Goal: Task Accomplishment & Management: Complete application form

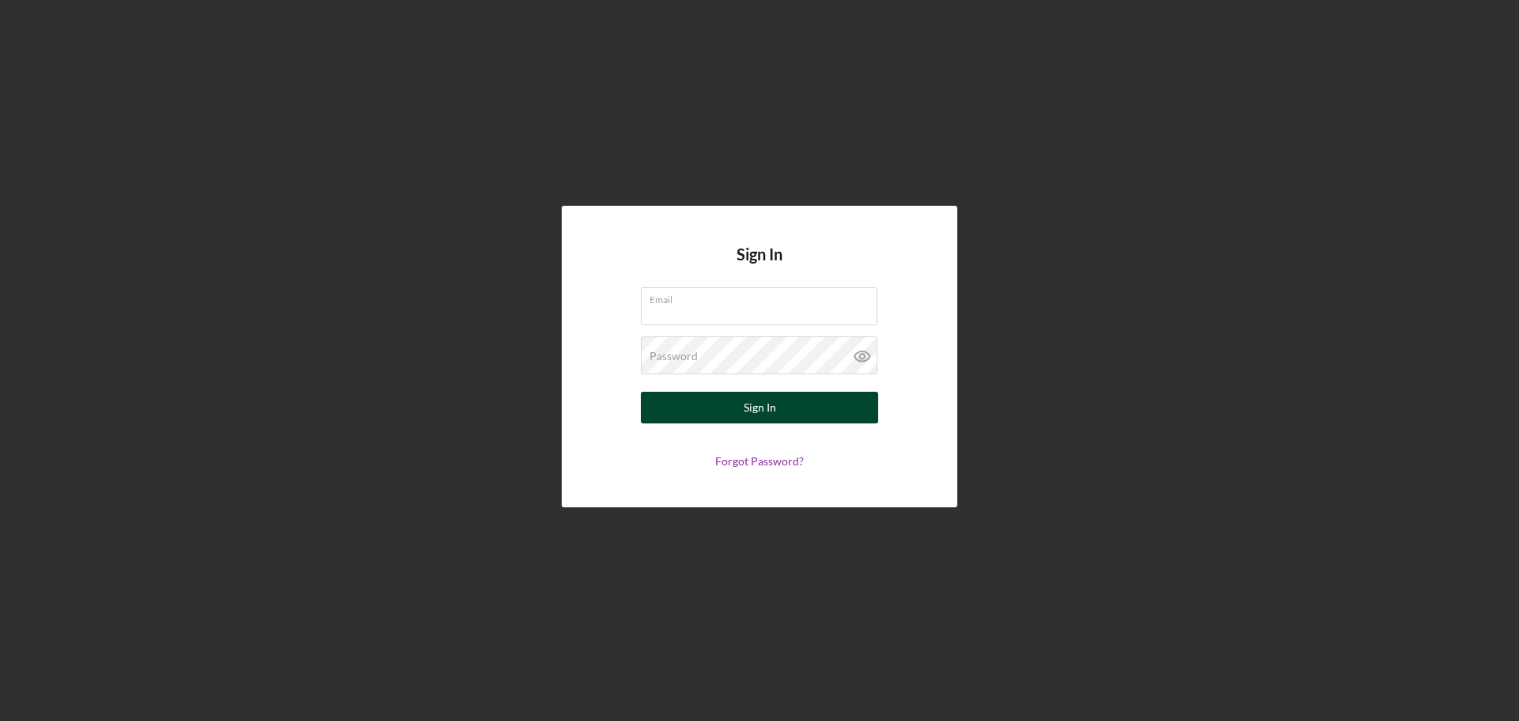
type input "[EMAIL_ADDRESS][DOMAIN_NAME]"
click at [773, 415] on div "Sign In" at bounding box center [760, 408] width 32 height 32
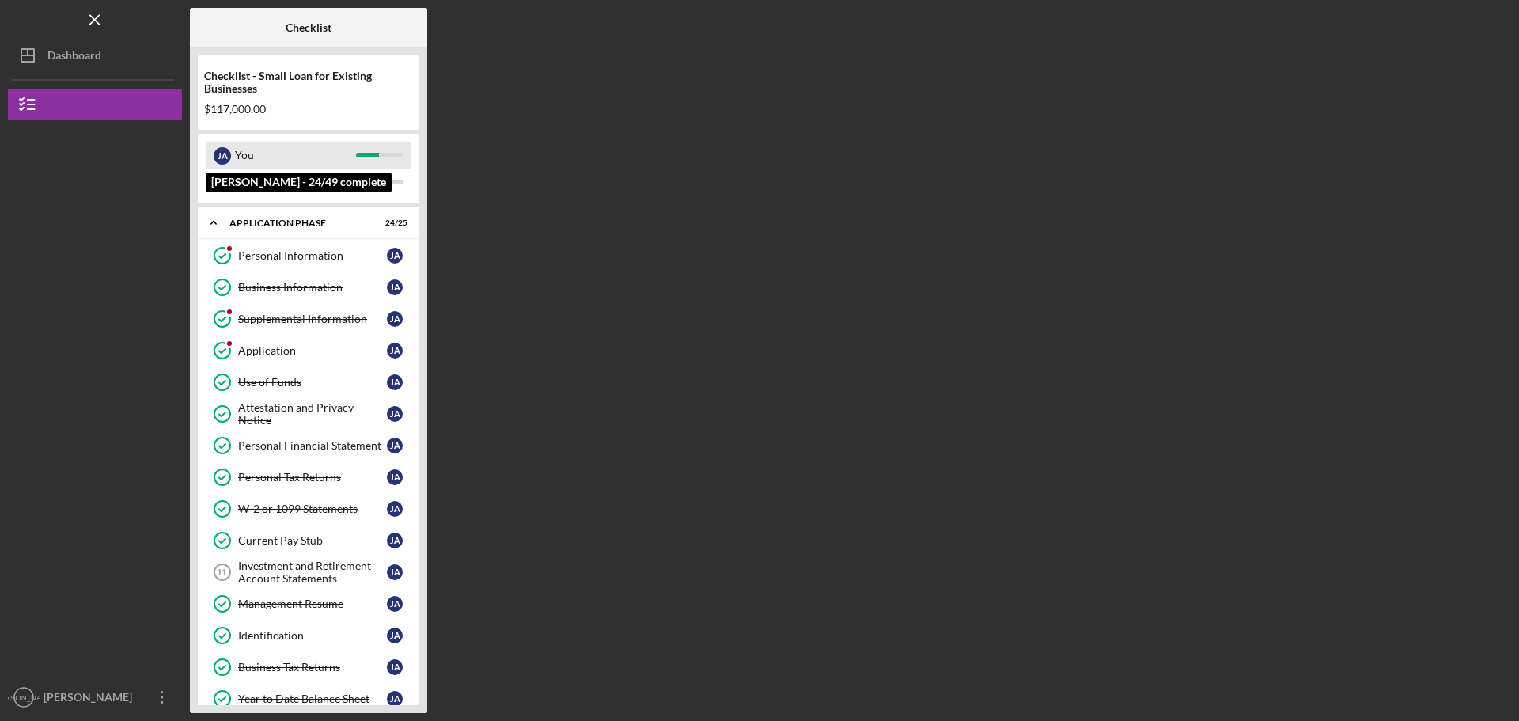
click at [271, 156] on div "You" at bounding box center [295, 155] width 121 height 27
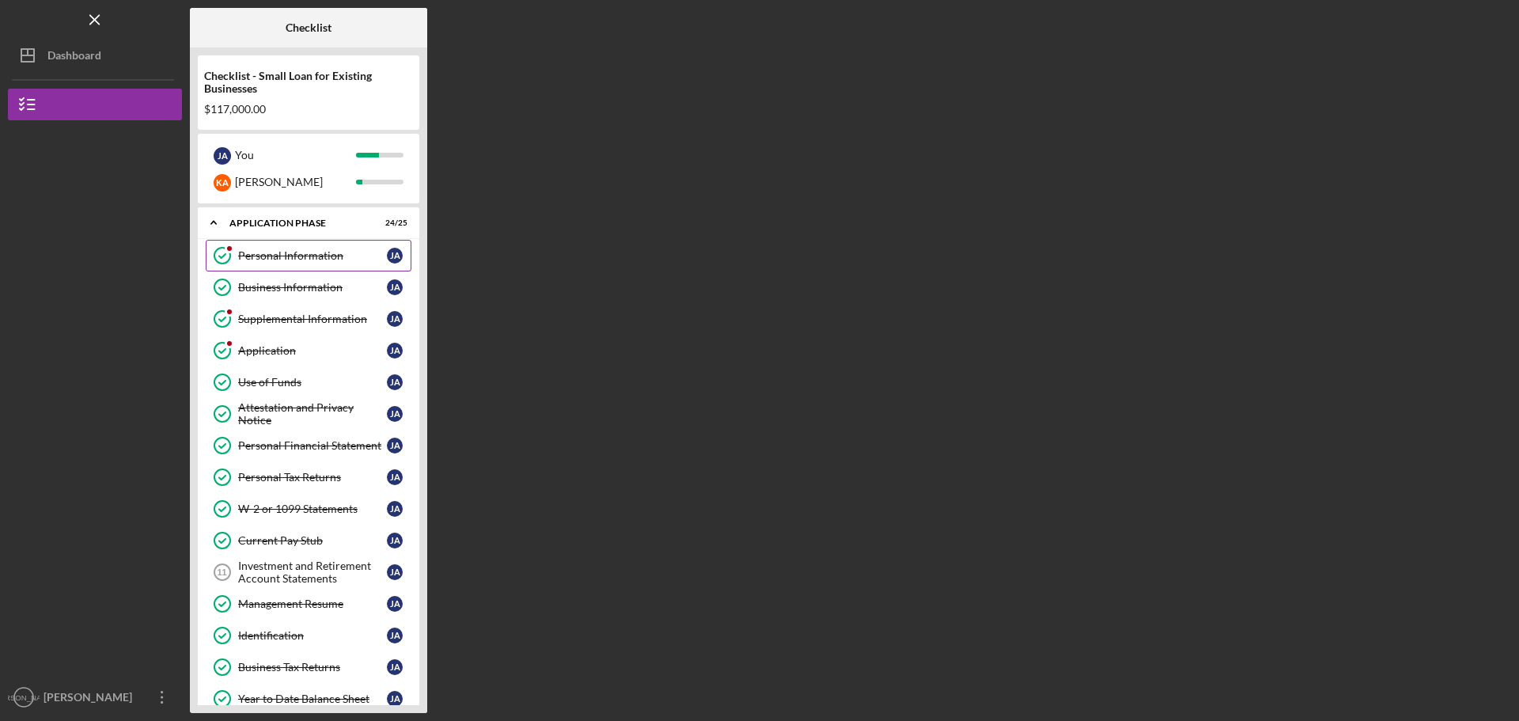
click at [299, 252] on div "Personal Information" at bounding box center [312, 255] width 149 height 13
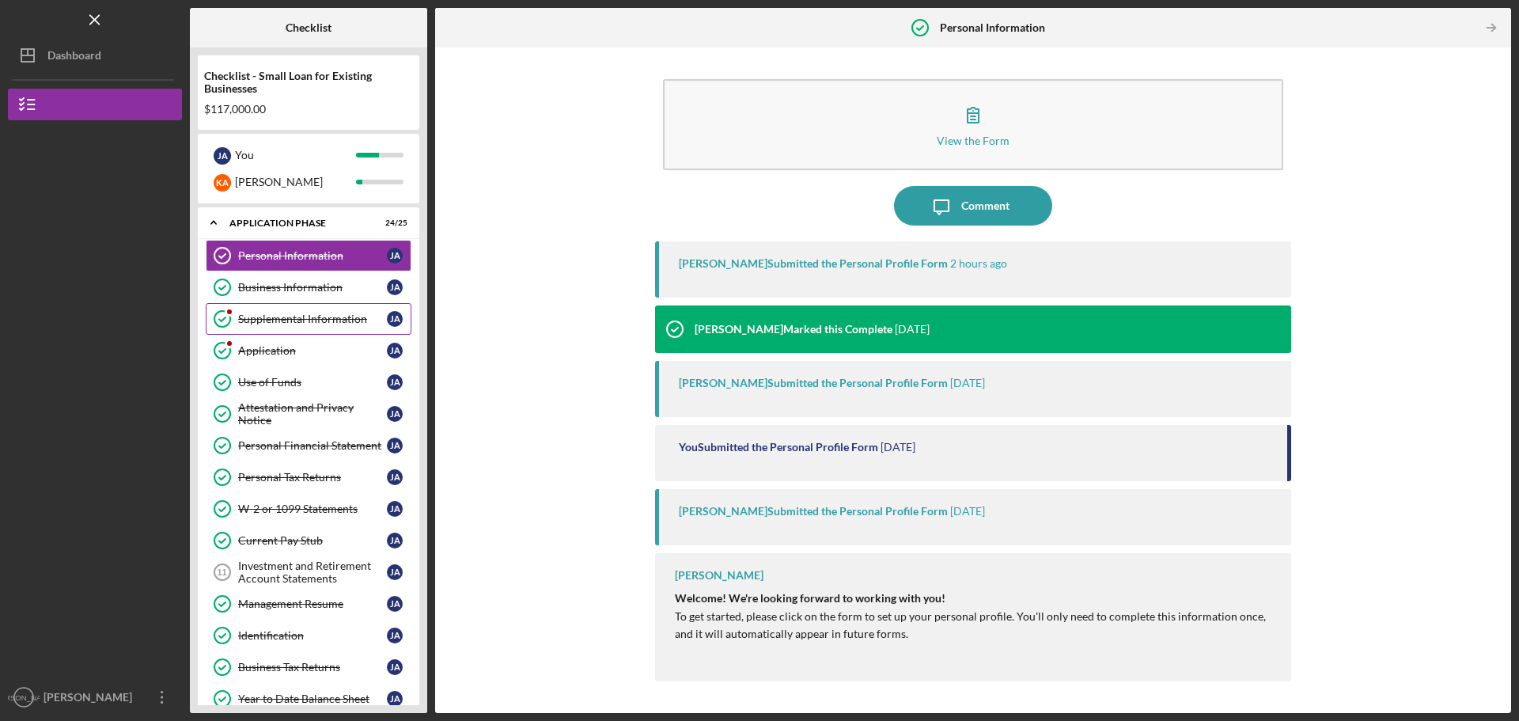
click at [302, 315] on div "Supplemental Information" at bounding box center [312, 319] width 149 height 13
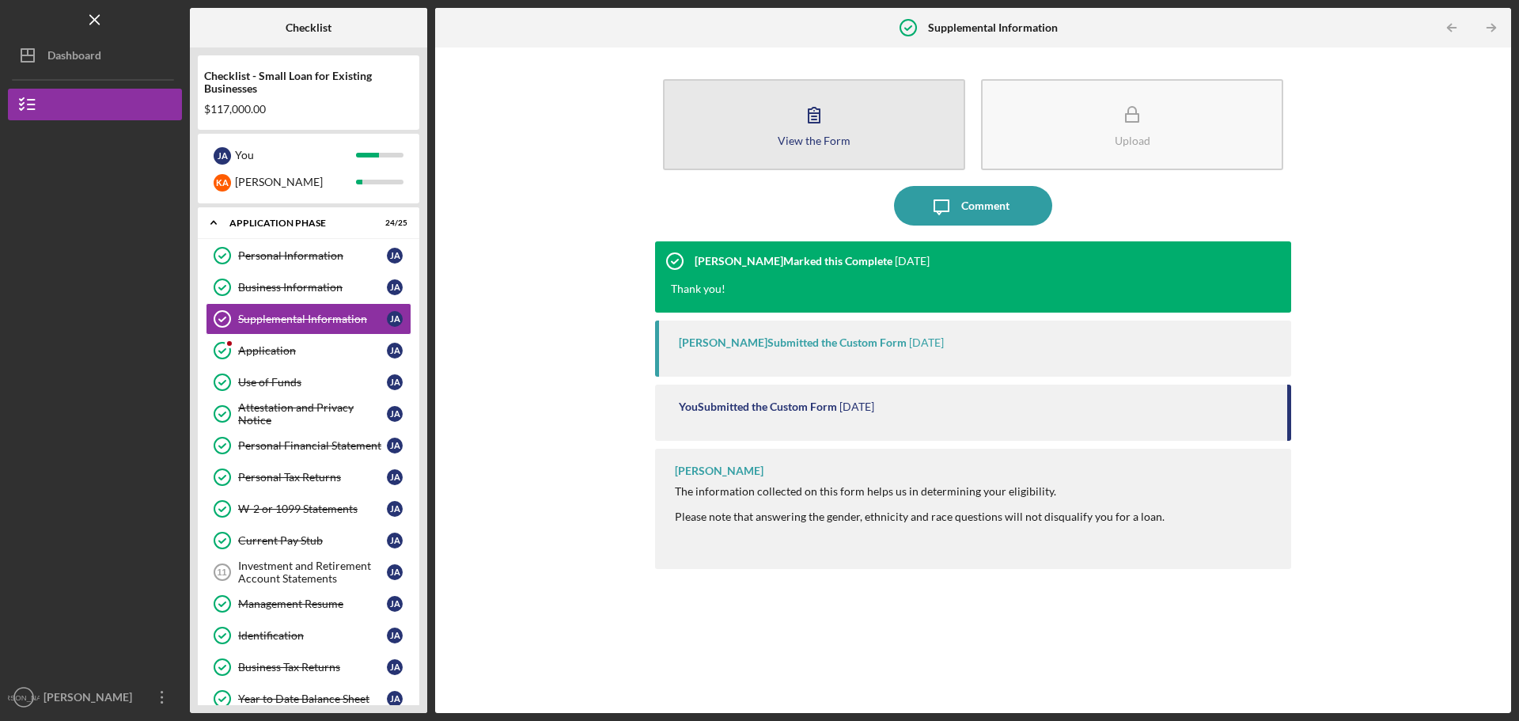
click at [850, 165] on button "View the Form Form" at bounding box center [814, 124] width 302 height 91
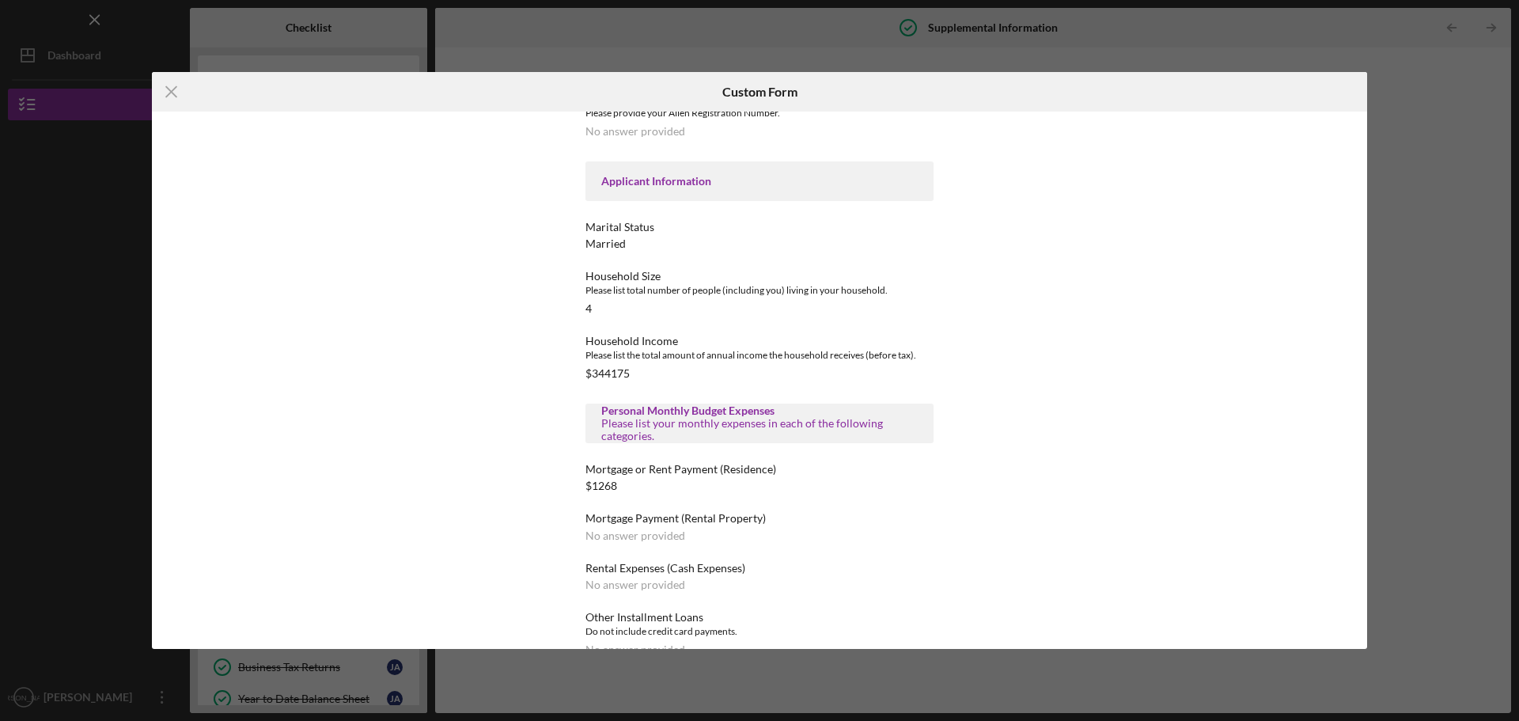
scroll to position [712, 0]
drag, startPoint x: 627, startPoint y: 360, endPoint x: 586, endPoint y: 362, distance: 40.4
click at [586, 366] on div "$344175" at bounding box center [607, 372] width 44 height 13
click at [603, 366] on div "$344175" at bounding box center [607, 372] width 44 height 13
drag, startPoint x: 608, startPoint y: 362, endPoint x: 634, endPoint y: 361, distance: 26.1
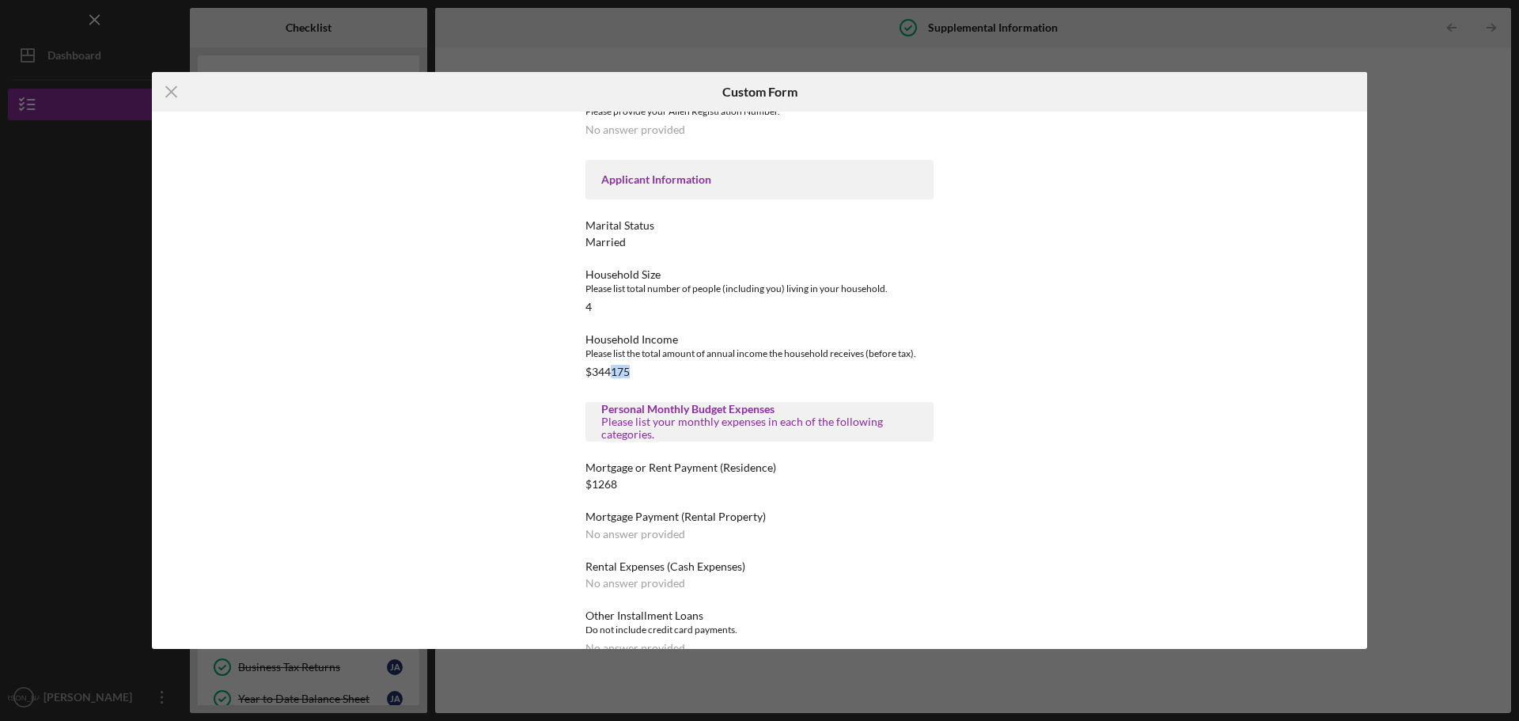
click at [634, 361] on div "Household Income Please list the total amount of annual income the household re…" at bounding box center [759, 355] width 348 height 45
click at [642, 360] on div "Household Income Please list the total amount of annual income the household re…" at bounding box center [759, 355] width 348 height 45
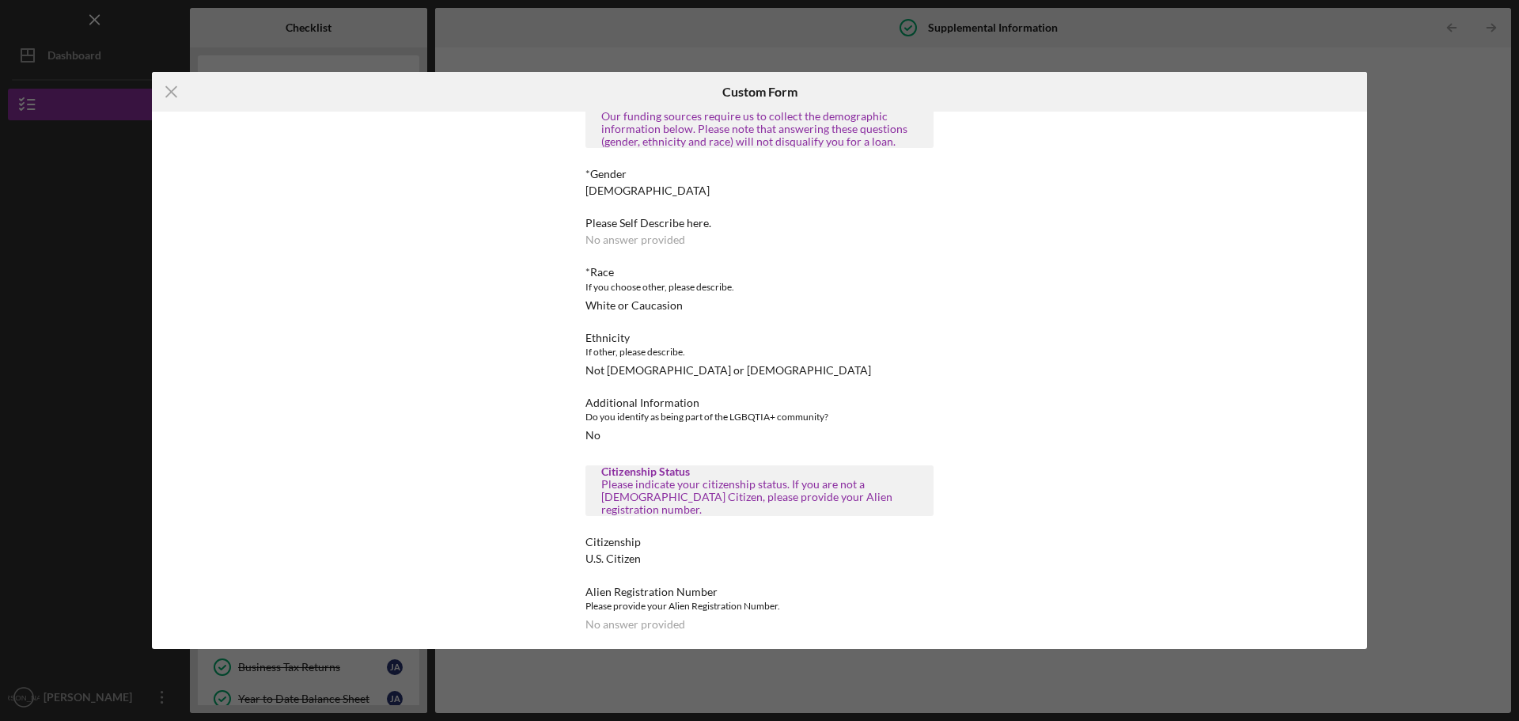
scroll to position [0, 0]
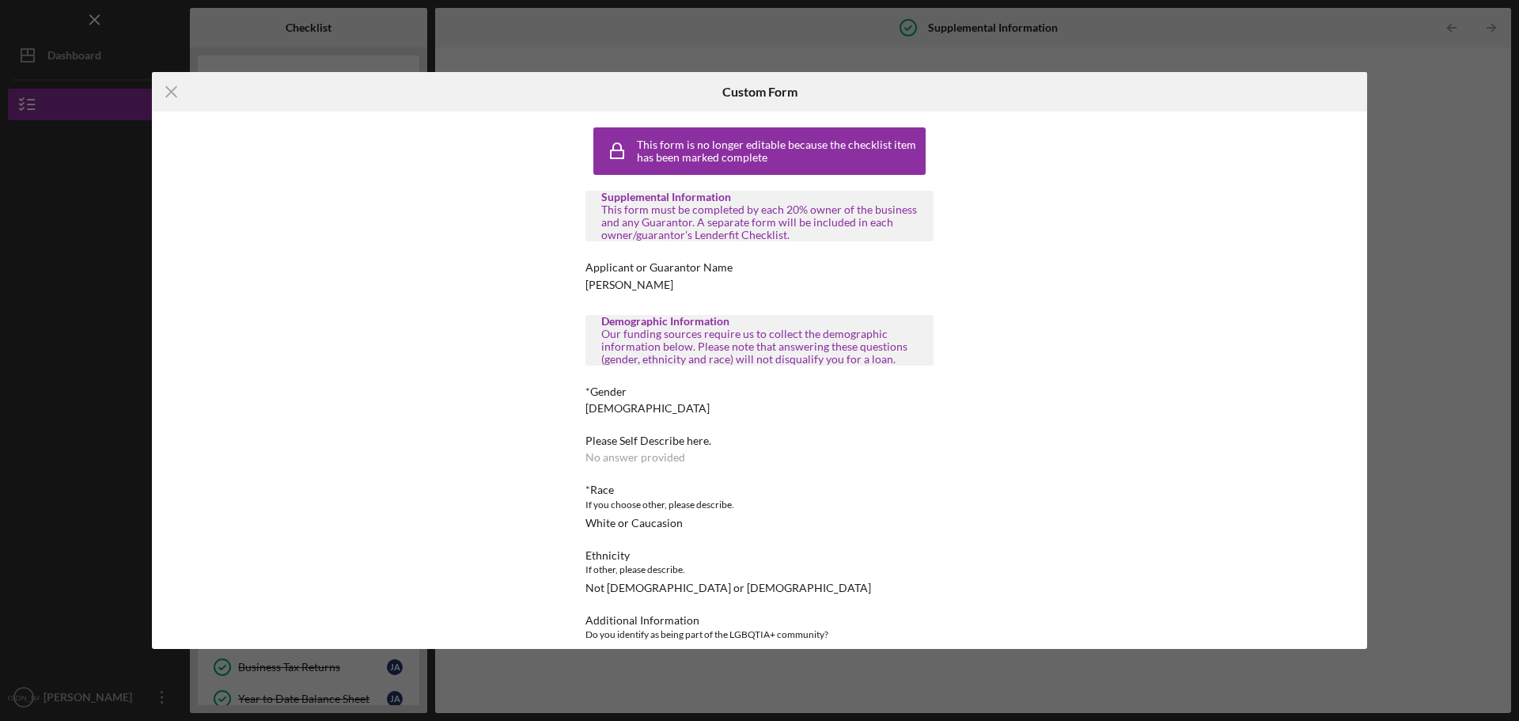
click at [503, 44] on div "Icon/Menu Close Custom Form This form is no longer editable because the checkli…" at bounding box center [759, 360] width 1519 height 721
click at [167, 91] on icon "Icon/Menu Close" at bounding box center [172, 92] width 40 height 40
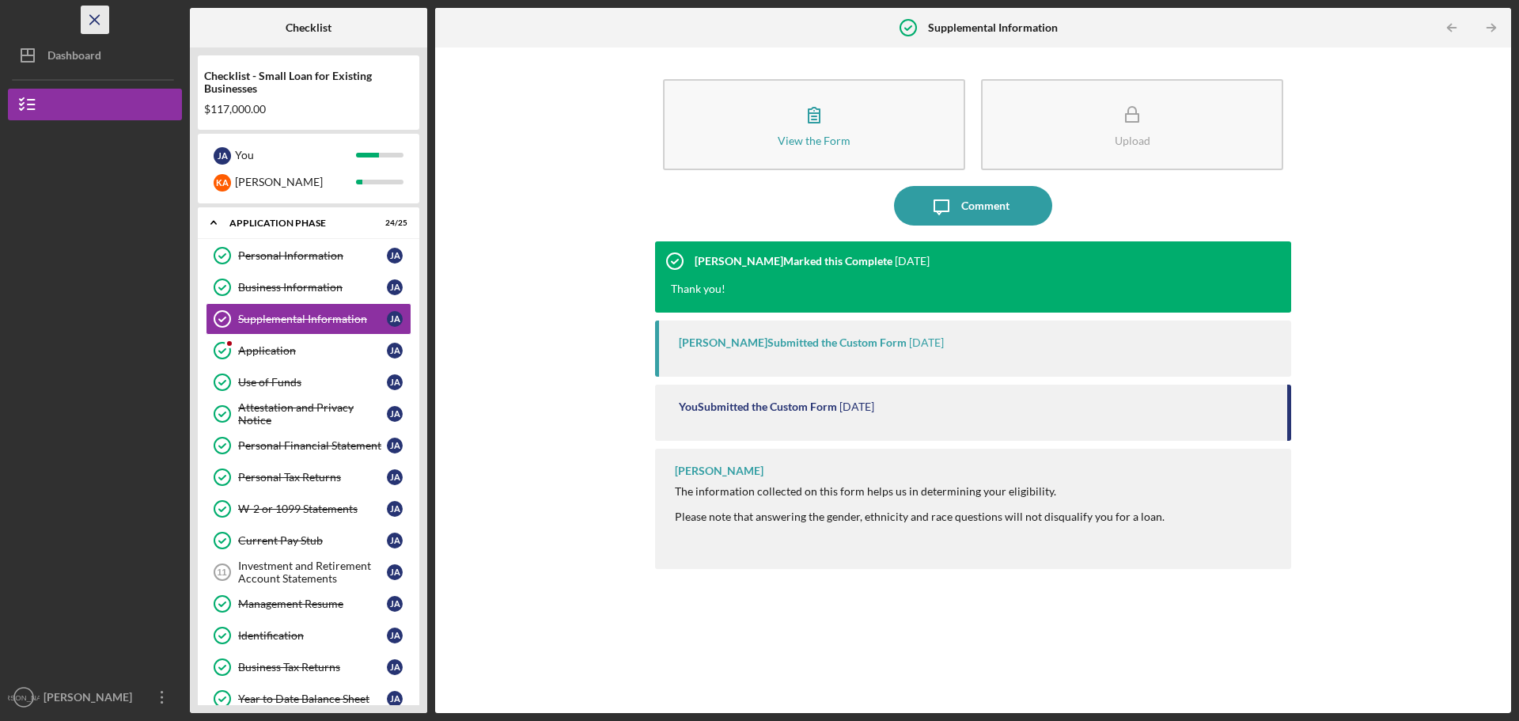
click at [93, 17] on line "button" at bounding box center [94, 19] width 9 height 9
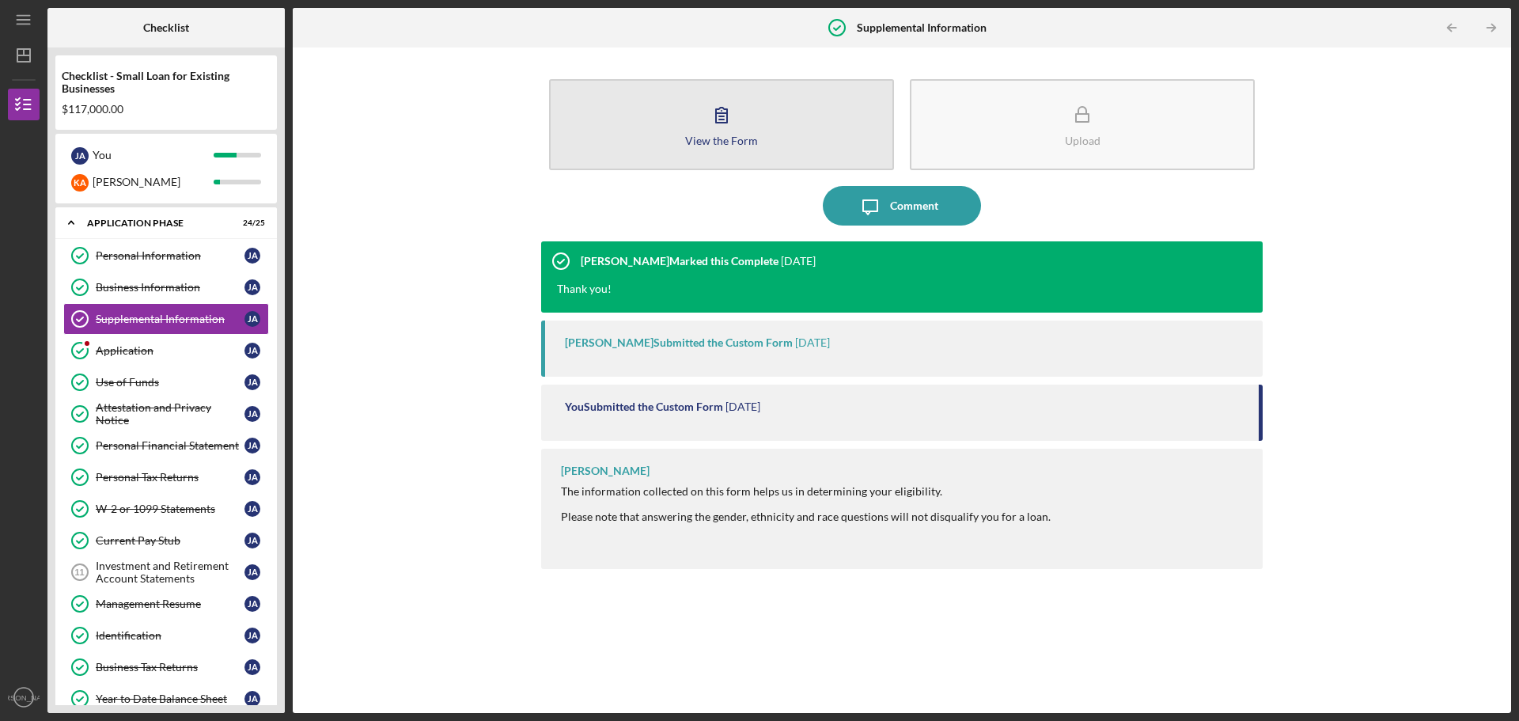
click at [730, 127] on icon "button" at bounding box center [722, 115] width 40 height 40
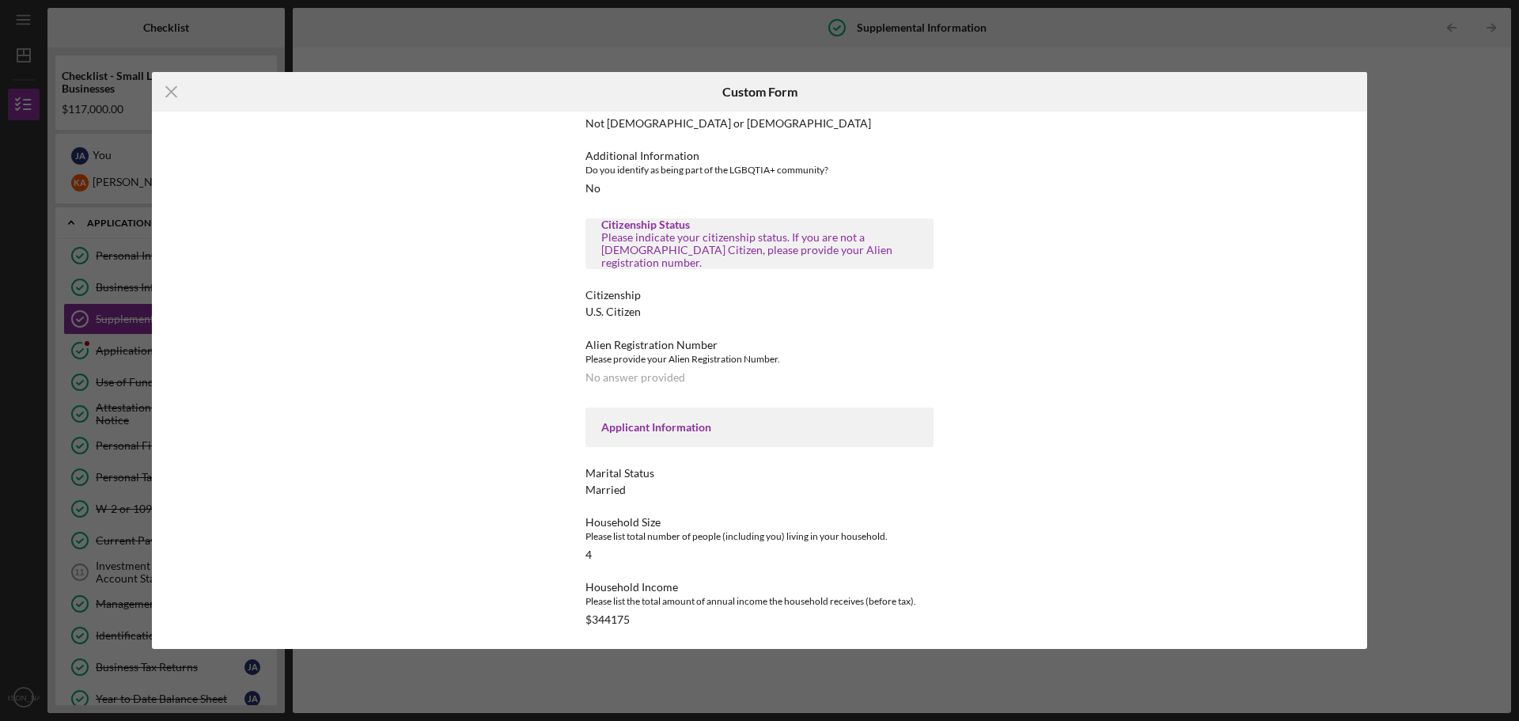
scroll to position [540, 0]
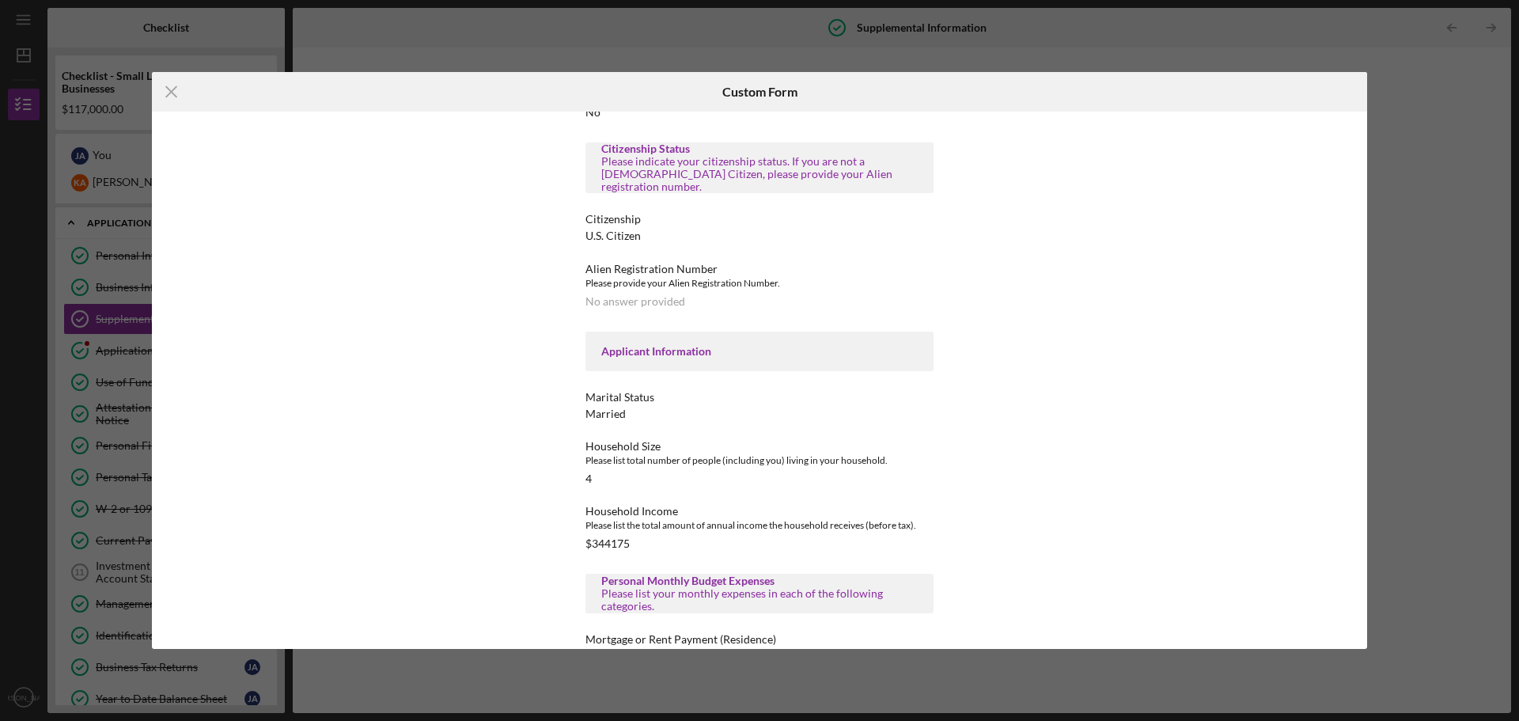
click at [605, 537] on div "$344175" at bounding box center [607, 543] width 44 height 13
drag, startPoint x: 608, startPoint y: 536, endPoint x: 652, endPoint y: 527, distance: 44.5
click at [652, 527] on div "Household Income Please list the total amount of annual income the household re…" at bounding box center [759, 527] width 348 height 45
click at [1449, 151] on div "Icon/Menu Close Custom Form This form is no longer editable because the checkli…" at bounding box center [759, 360] width 1519 height 721
click at [608, 537] on div "$344175" at bounding box center [607, 543] width 44 height 13
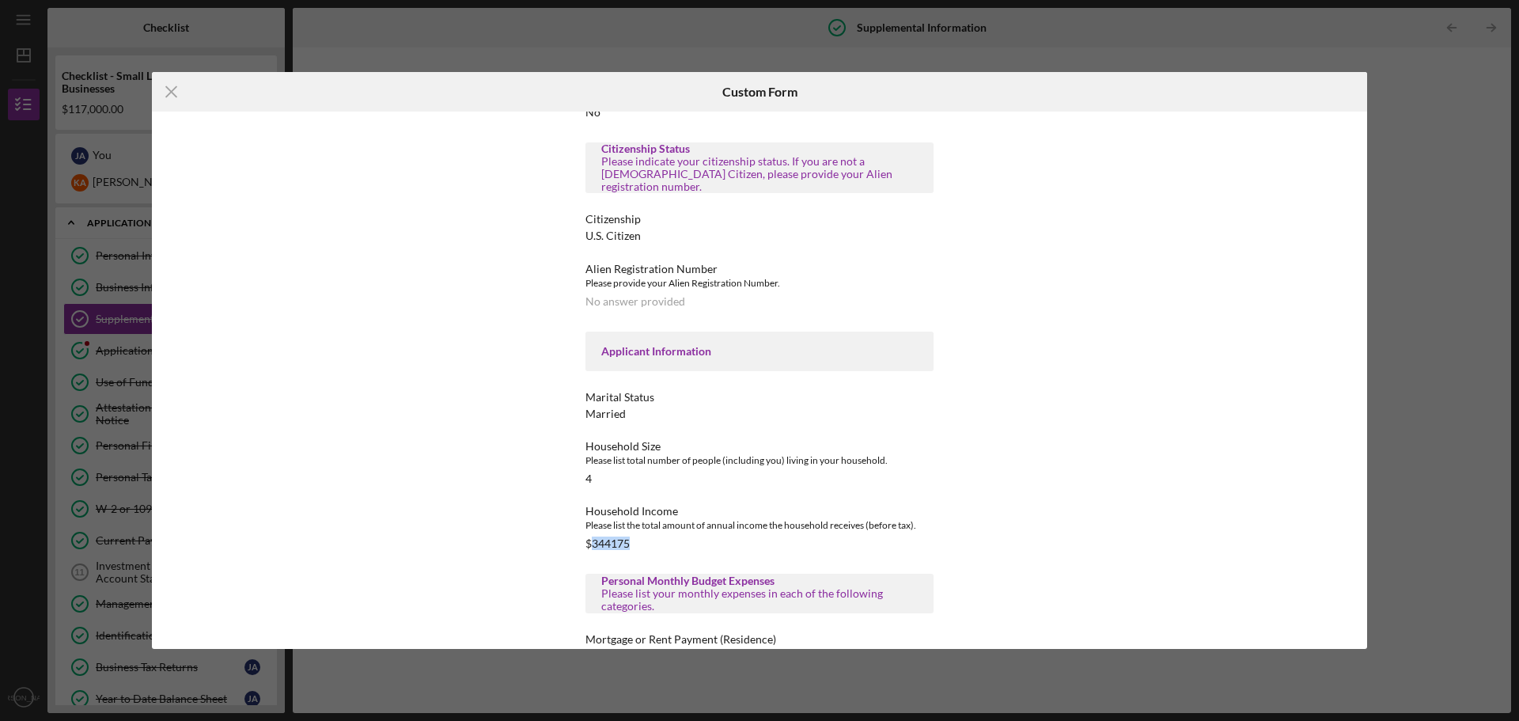
click at [608, 537] on div "$344175" at bounding box center [607, 543] width 44 height 13
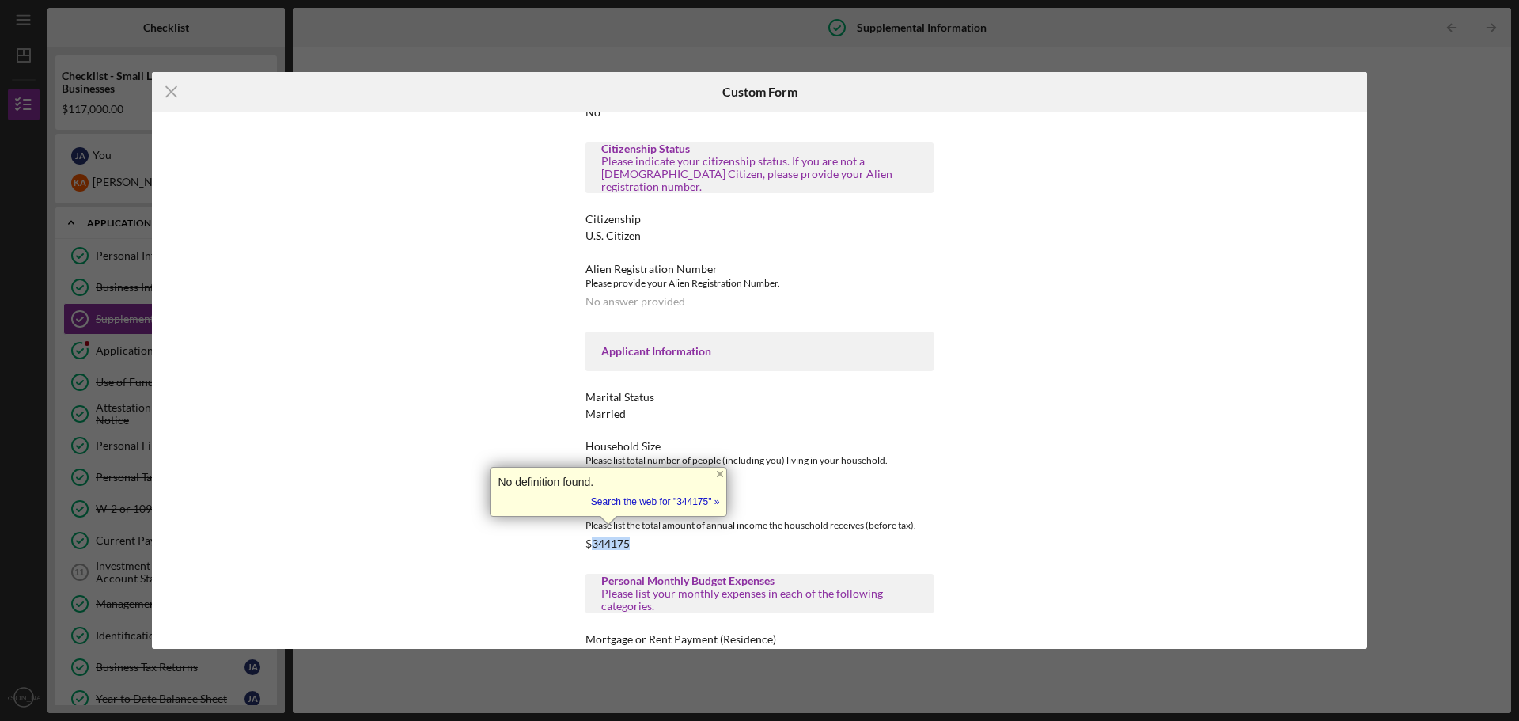
click at [665, 526] on div "Household Income Please list the total amount of annual income the household re…" at bounding box center [759, 527] width 348 height 45
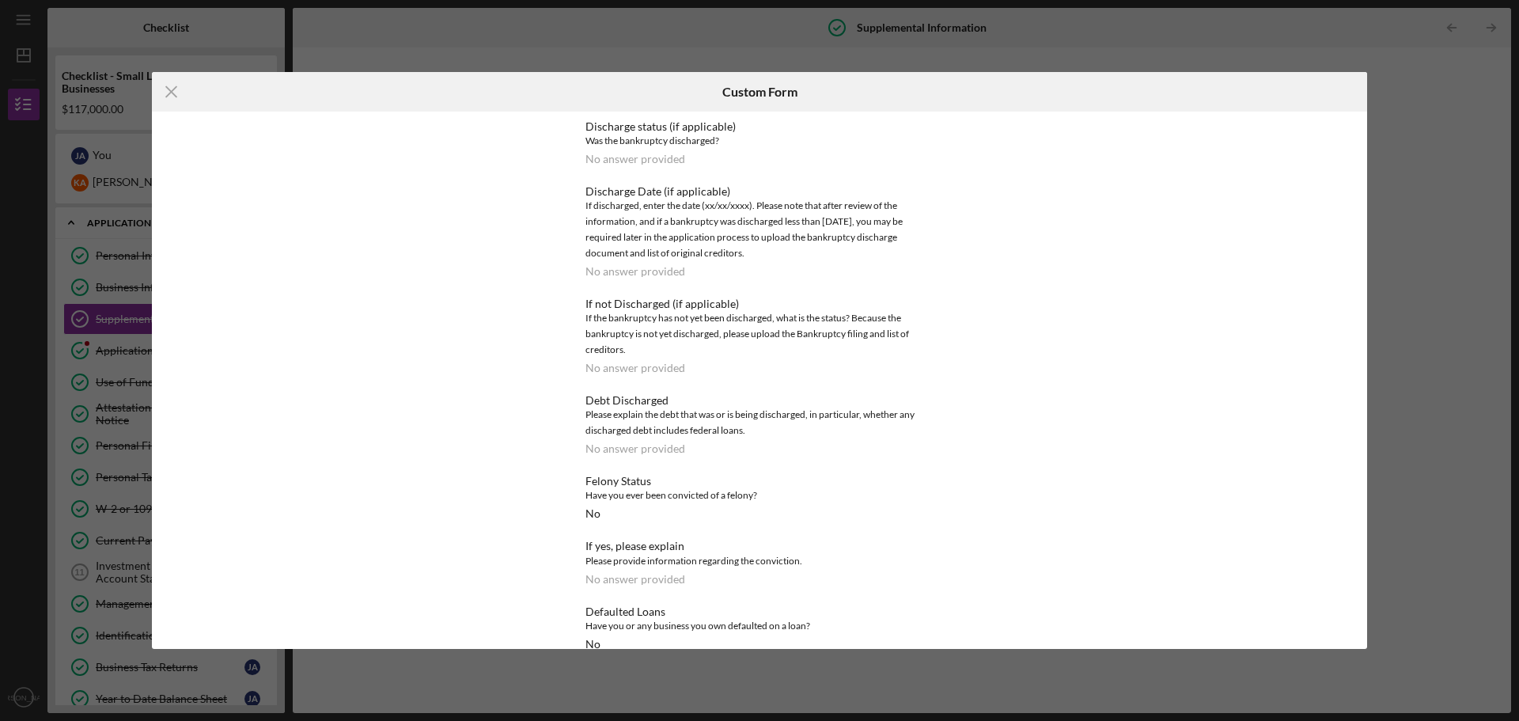
scroll to position [2914, 0]
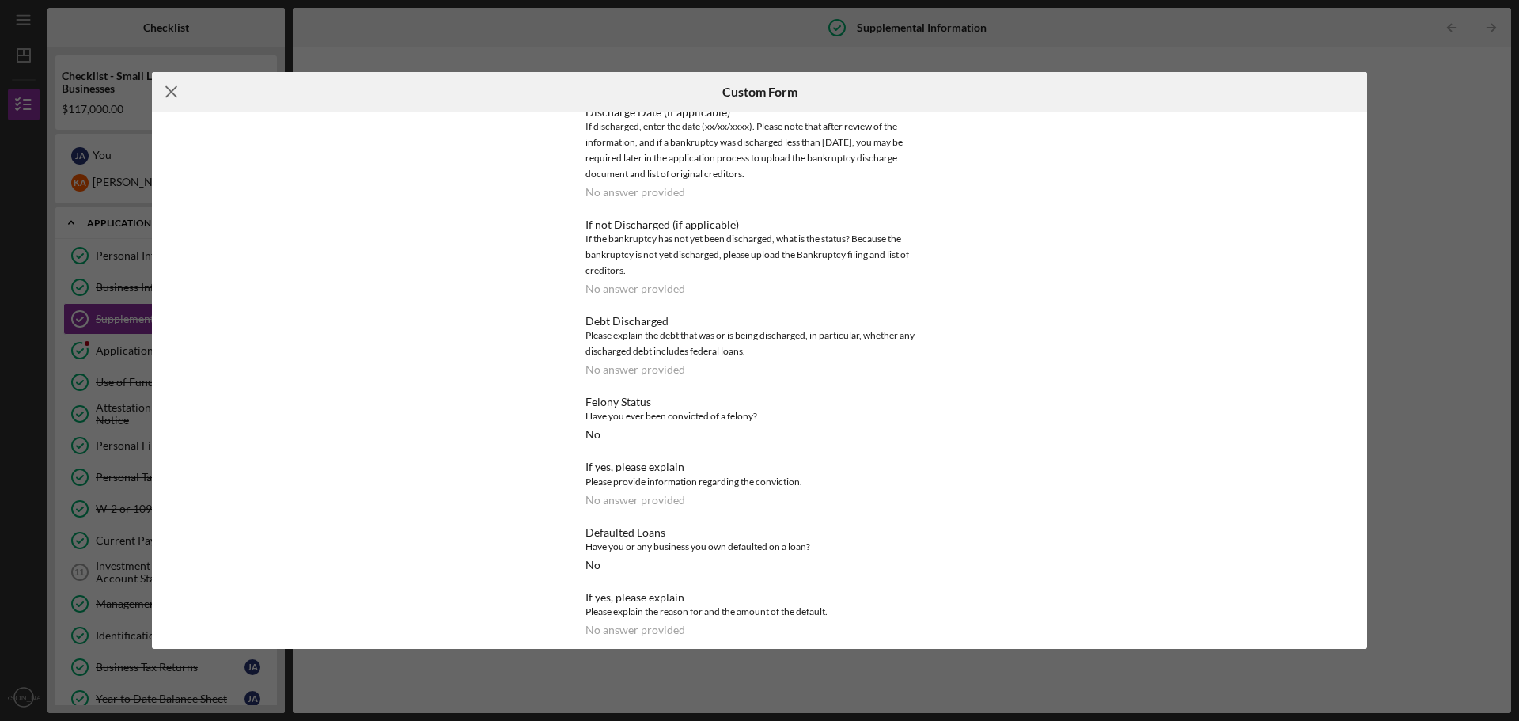
click at [176, 89] on icon "Icon/Menu Close" at bounding box center [172, 92] width 40 height 40
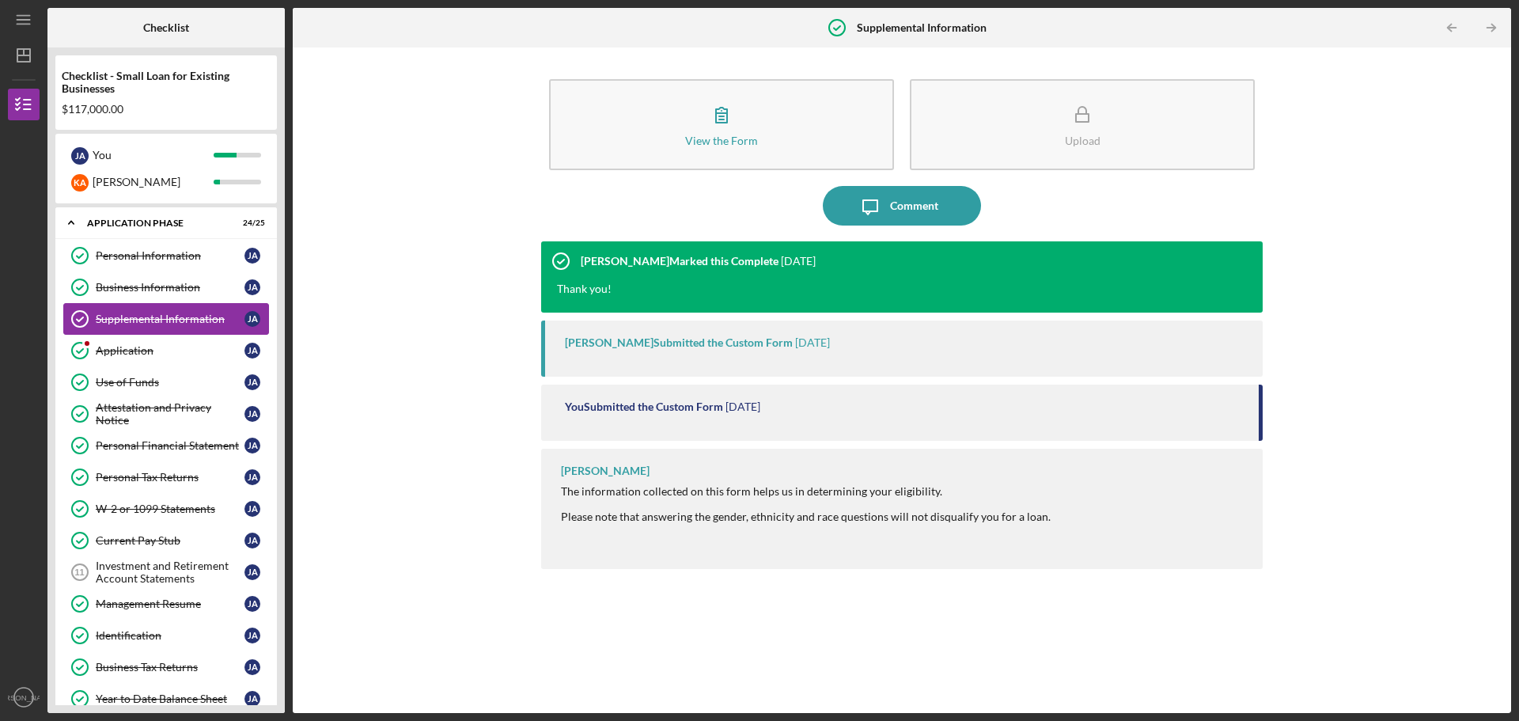
click at [164, 319] on div "Supplemental Information" at bounding box center [170, 319] width 149 height 13
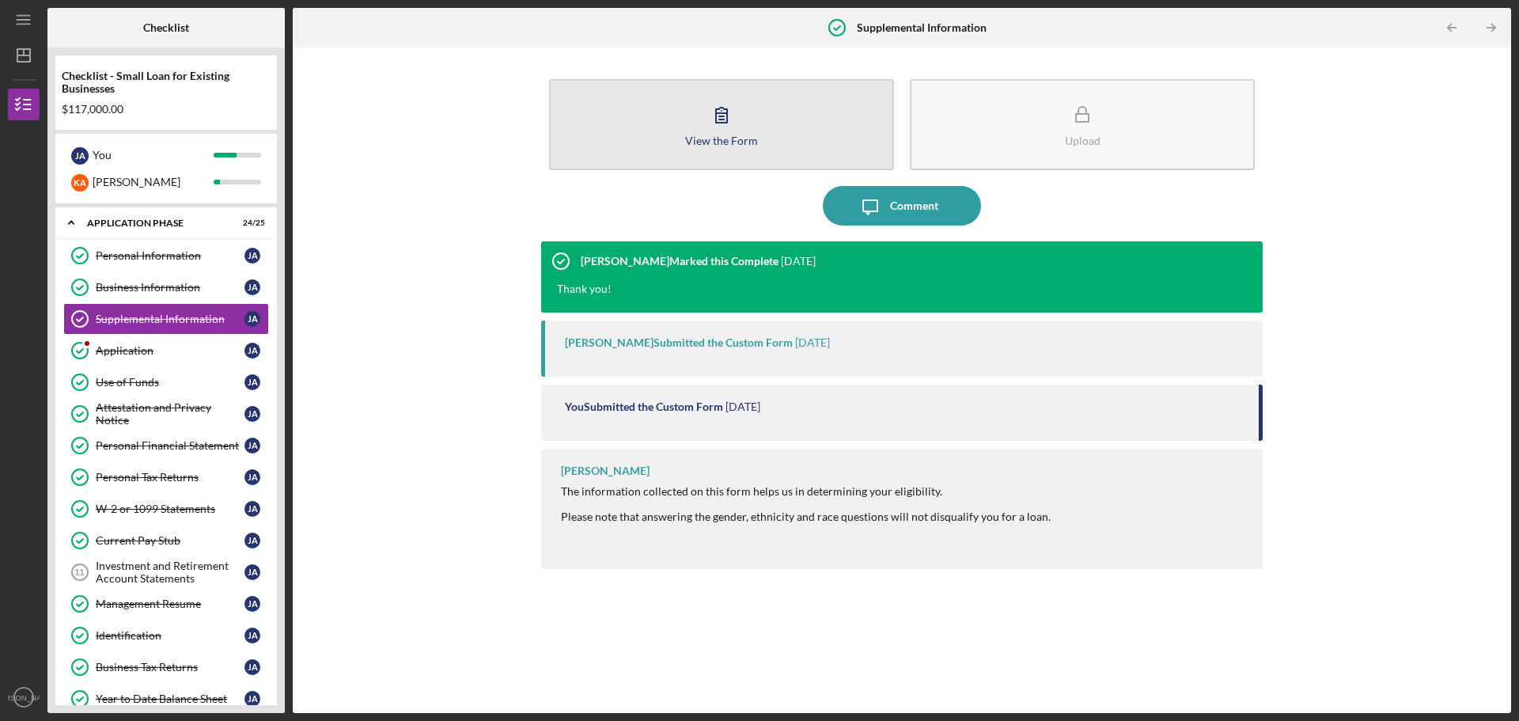
click at [638, 118] on button "View the Form Form" at bounding box center [721, 124] width 345 height 91
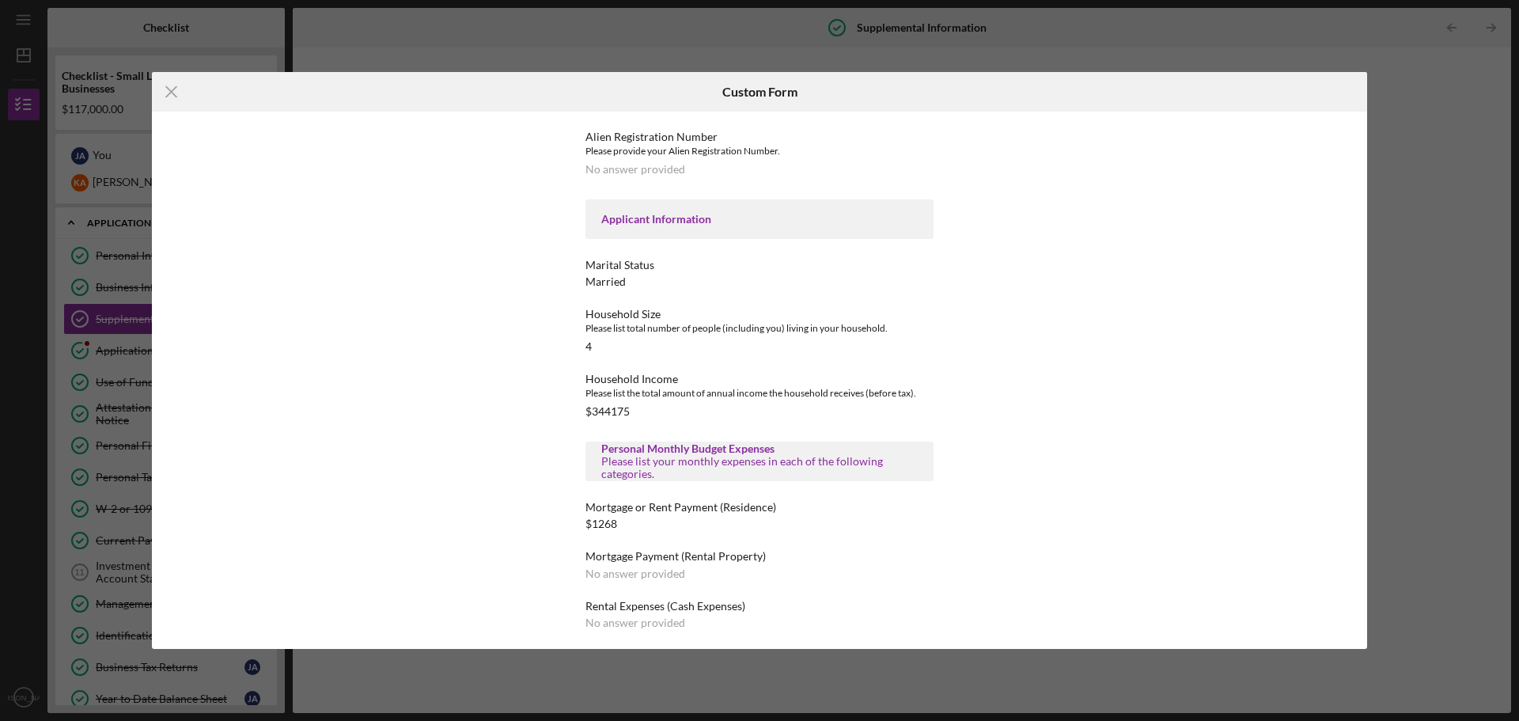
scroll to position [791, 0]
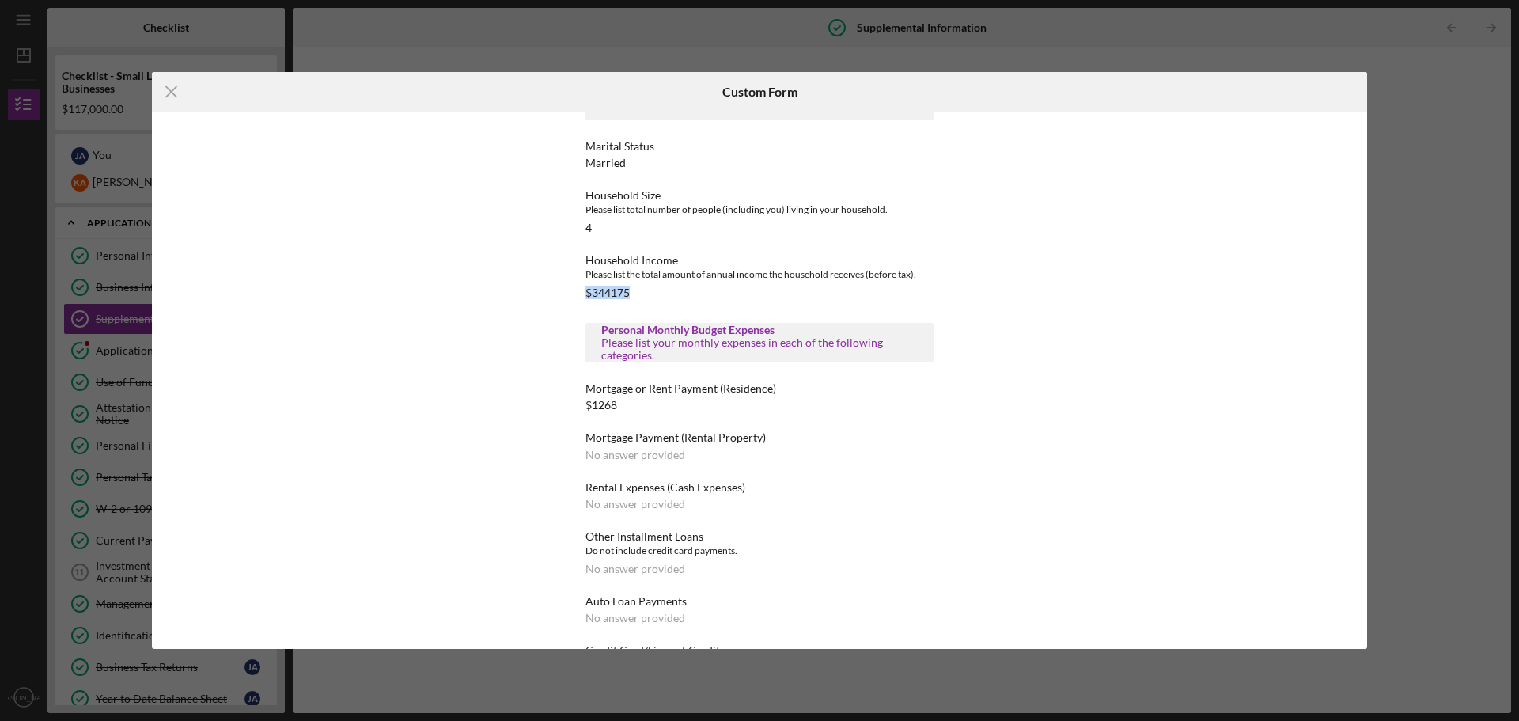
drag, startPoint x: 638, startPoint y: 282, endPoint x: 570, endPoint y: 286, distance: 67.4
click at [570, 286] on div "This form is no longer editable because the checklist item has been marked comp…" at bounding box center [759, 380] width 435 height 537
click at [607, 286] on div "$344175" at bounding box center [607, 292] width 44 height 13
drag, startPoint x: 629, startPoint y: 285, endPoint x: 566, endPoint y: 297, distance: 63.8
click at [574, 286] on div "This form is no longer editable because the checklist item has been marked comp…" at bounding box center [759, 380] width 435 height 537
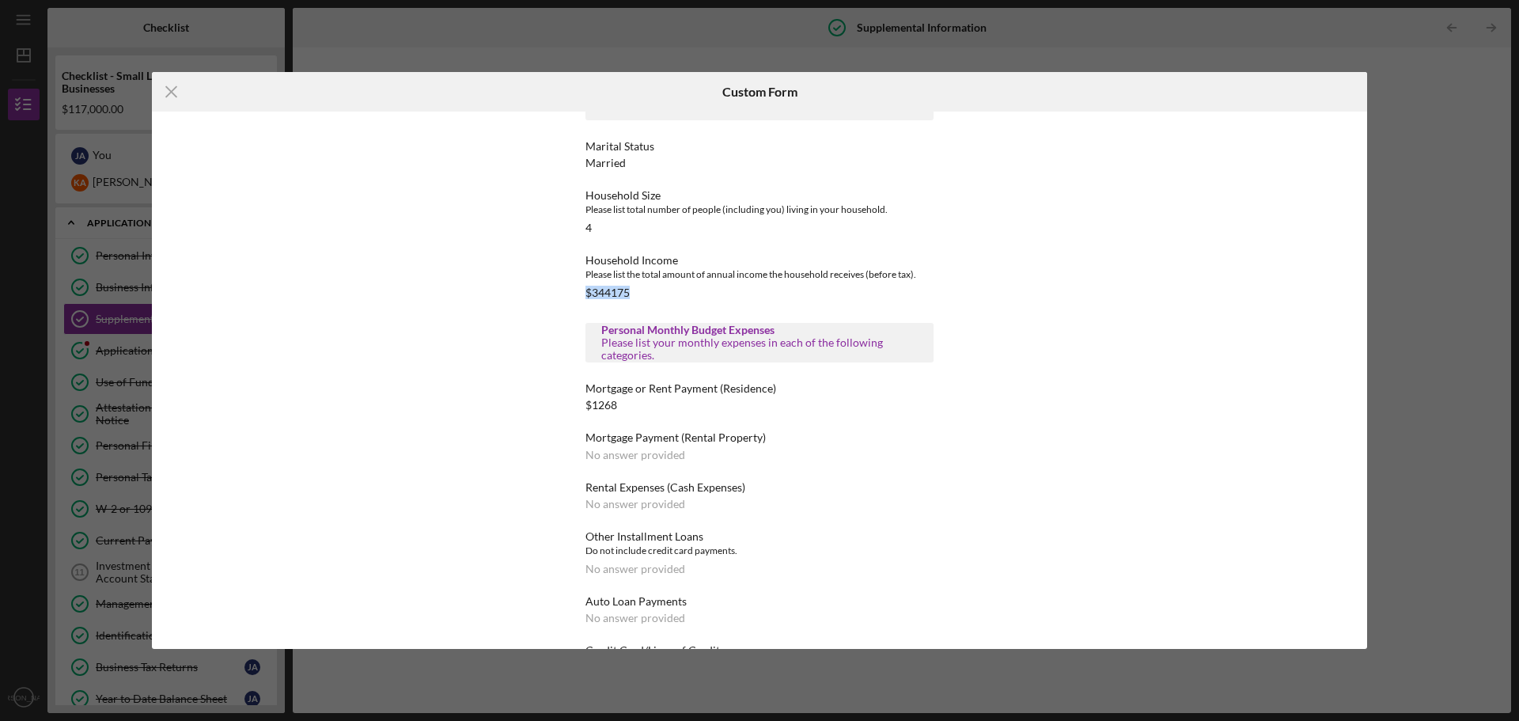
click at [628, 281] on div "Household Income Please list the total amount of annual income the household re…" at bounding box center [759, 276] width 348 height 45
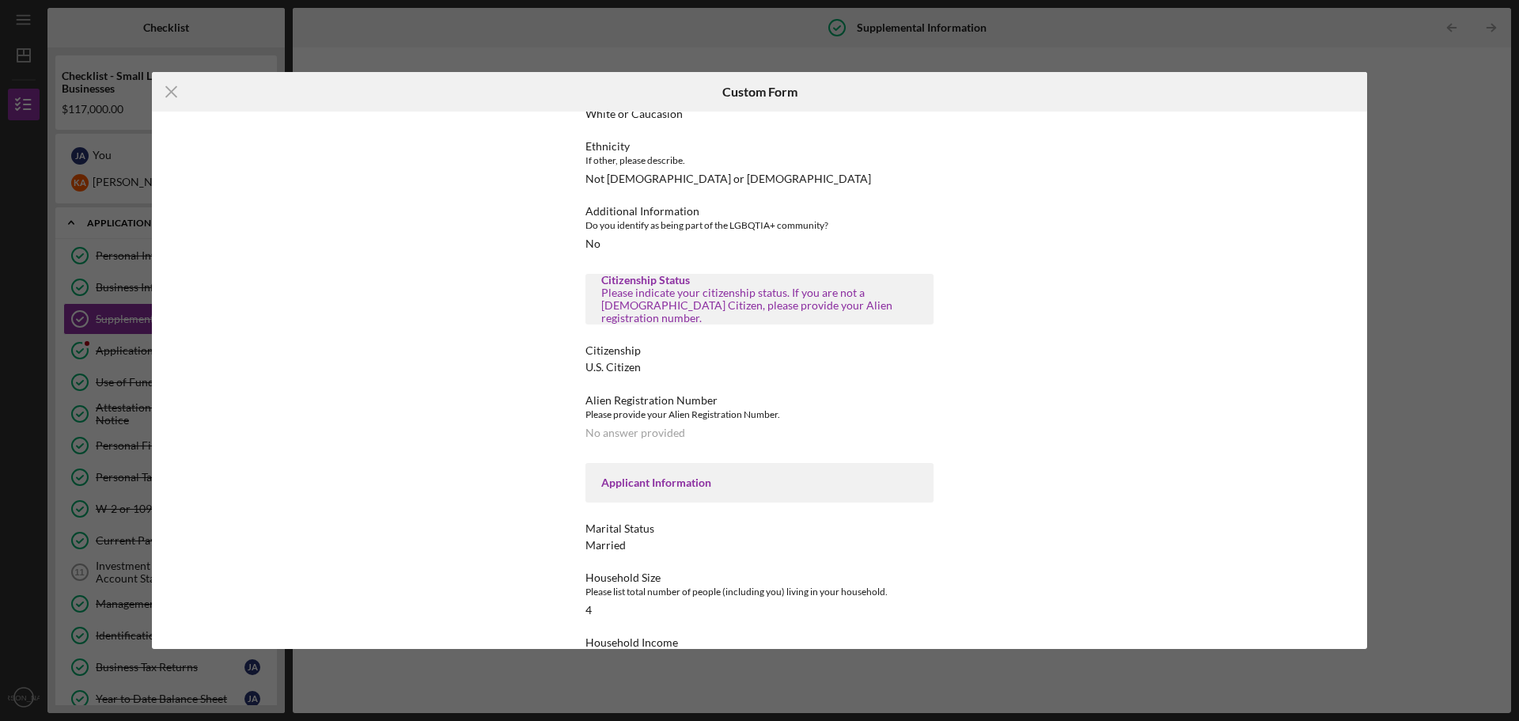
scroll to position [0, 0]
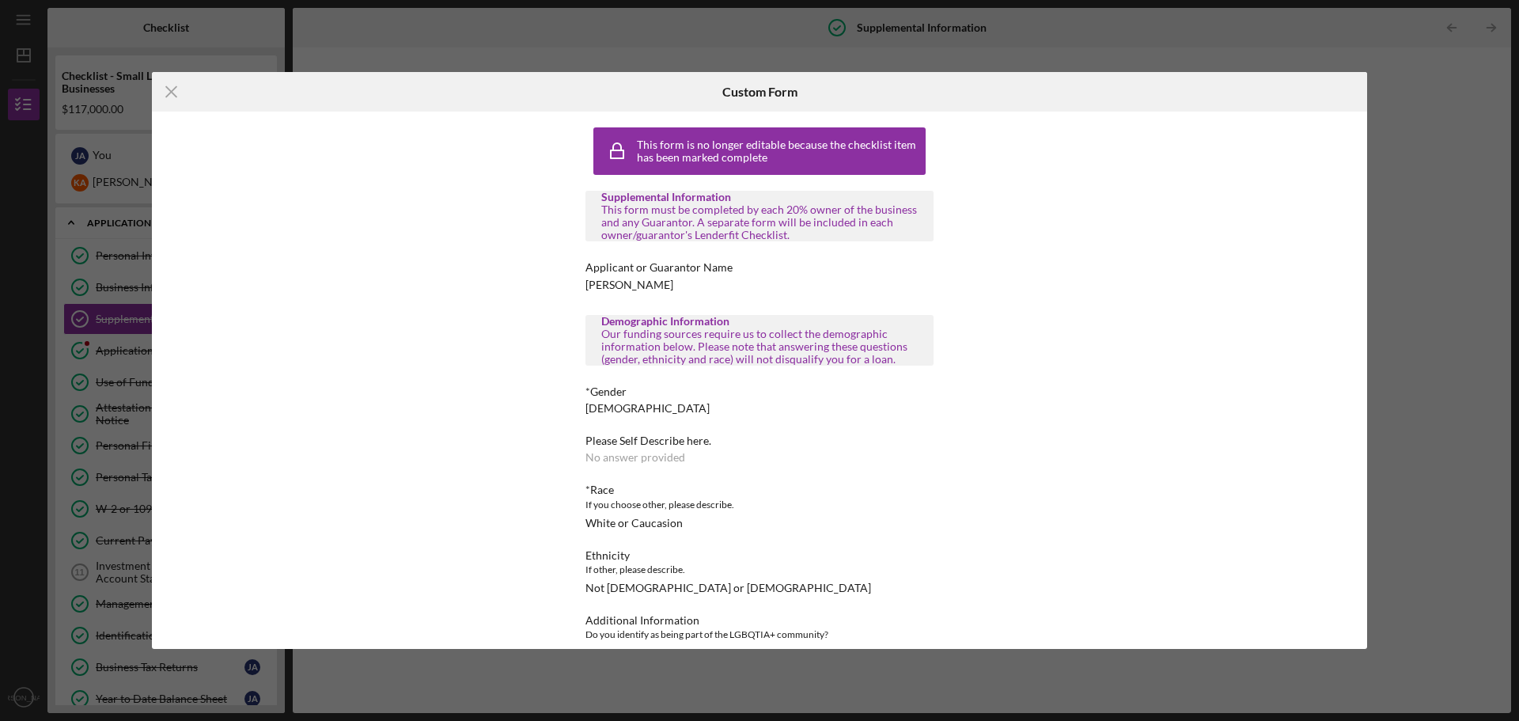
click at [491, 34] on div "Icon/Menu Close Custom Form This form is no longer editable because the checkli…" at bounding box center [759, 360] width 1519 height 721
click at [175, 89] on line at bounding box center [171, 92] width 10 height 10
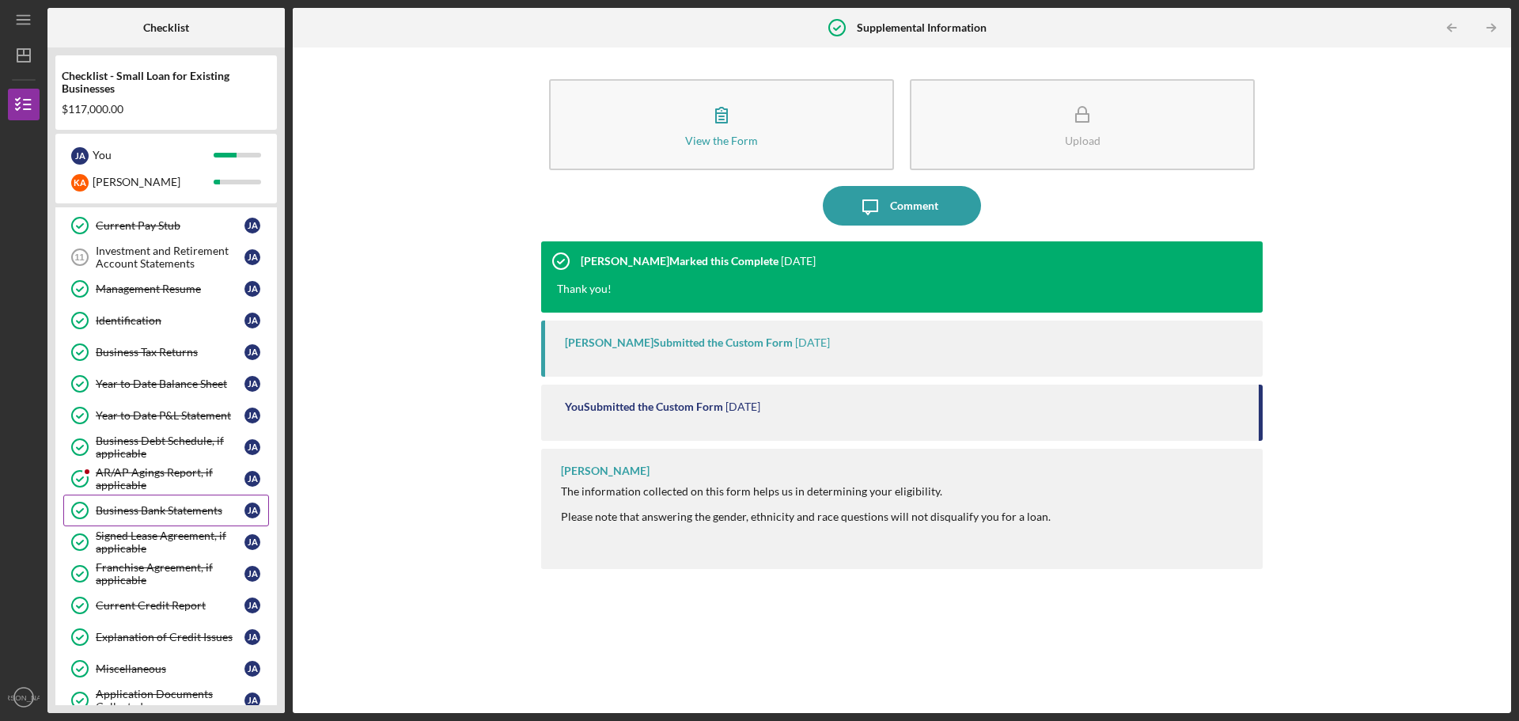
scroll to position [520, 0]
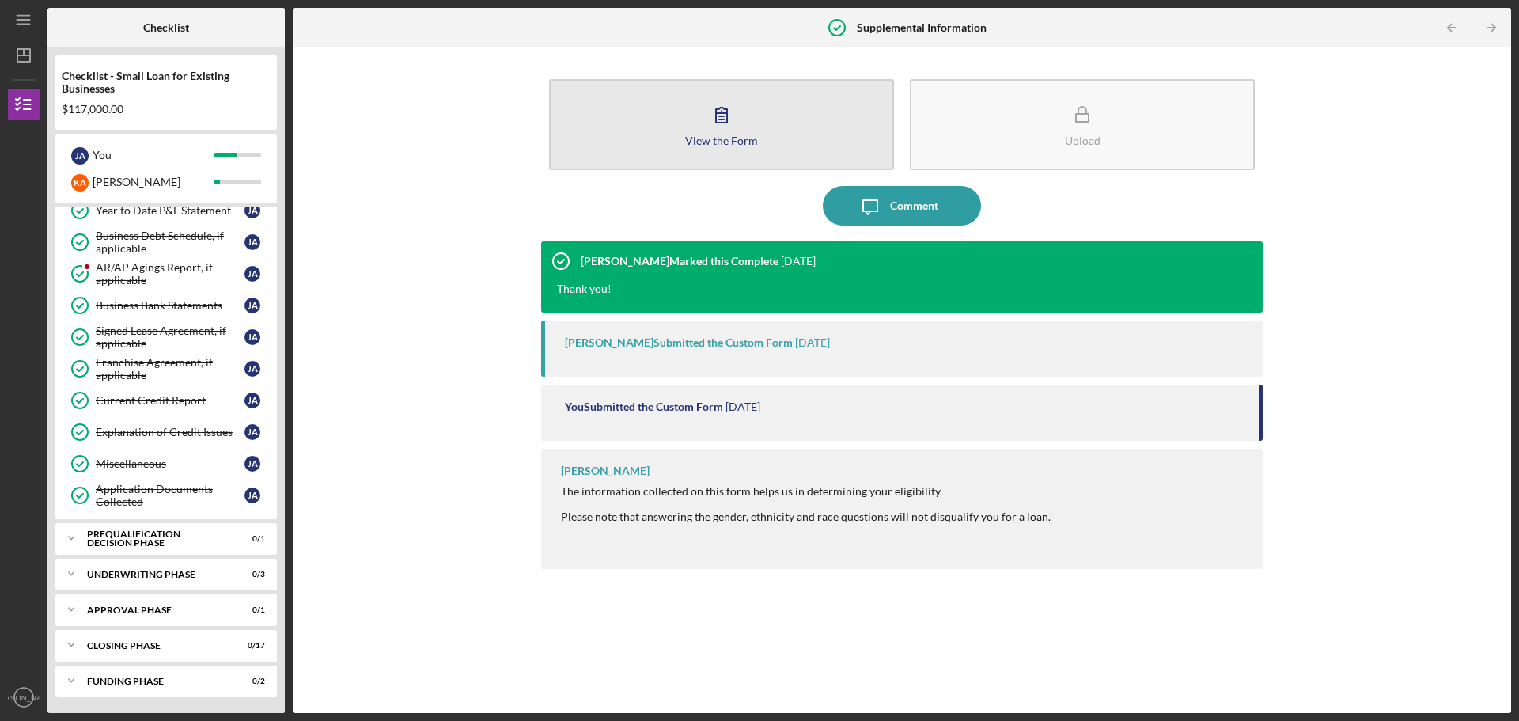
click at [746, 150] on button "View the Form Form" at bounding box center [721, 124] width 345 height 91
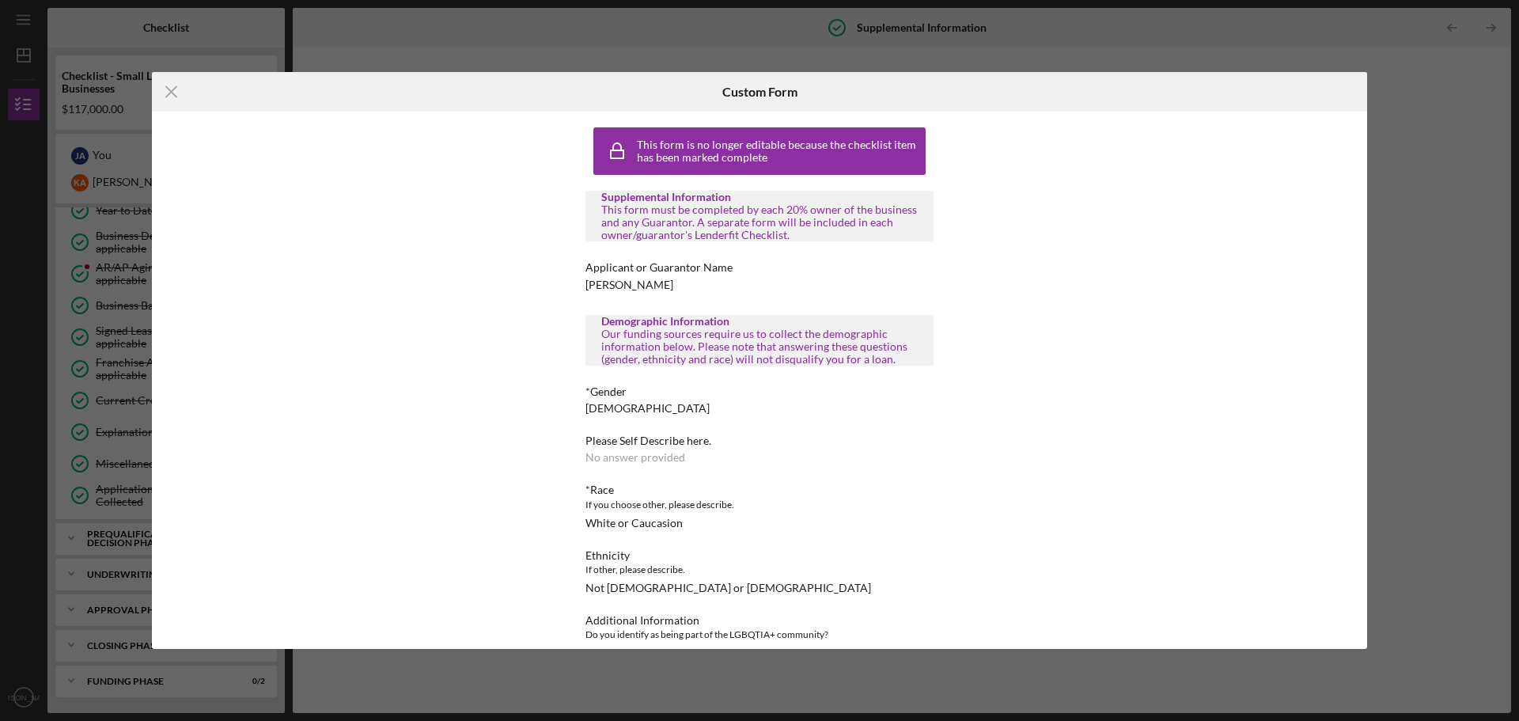
click at [172, 90] on icon "Icon/Menu Close" at bounding box center [172, 92] width 40 height 40
